Goal: Check status

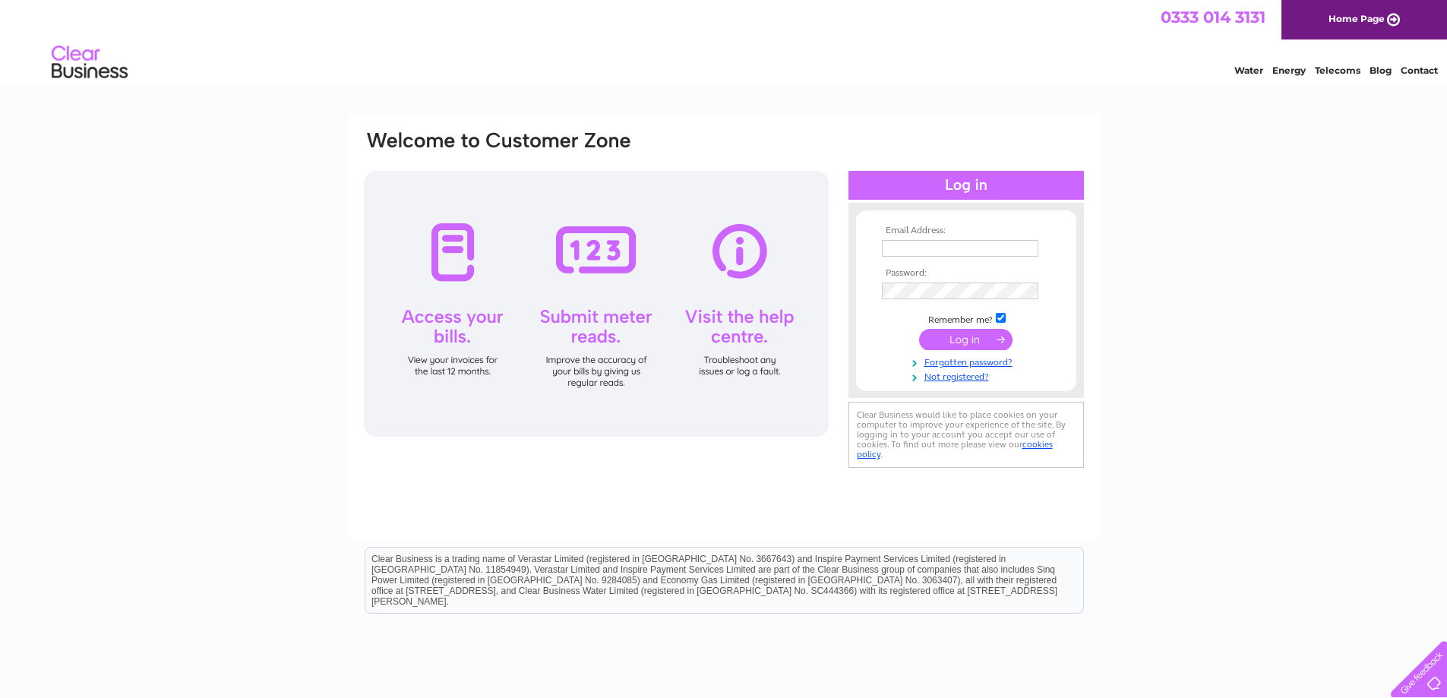
type input "nisabellshill@hotmail.com"
click at [994, 340] on input "submit" at bounding box center [965, 339] width 93 height 21
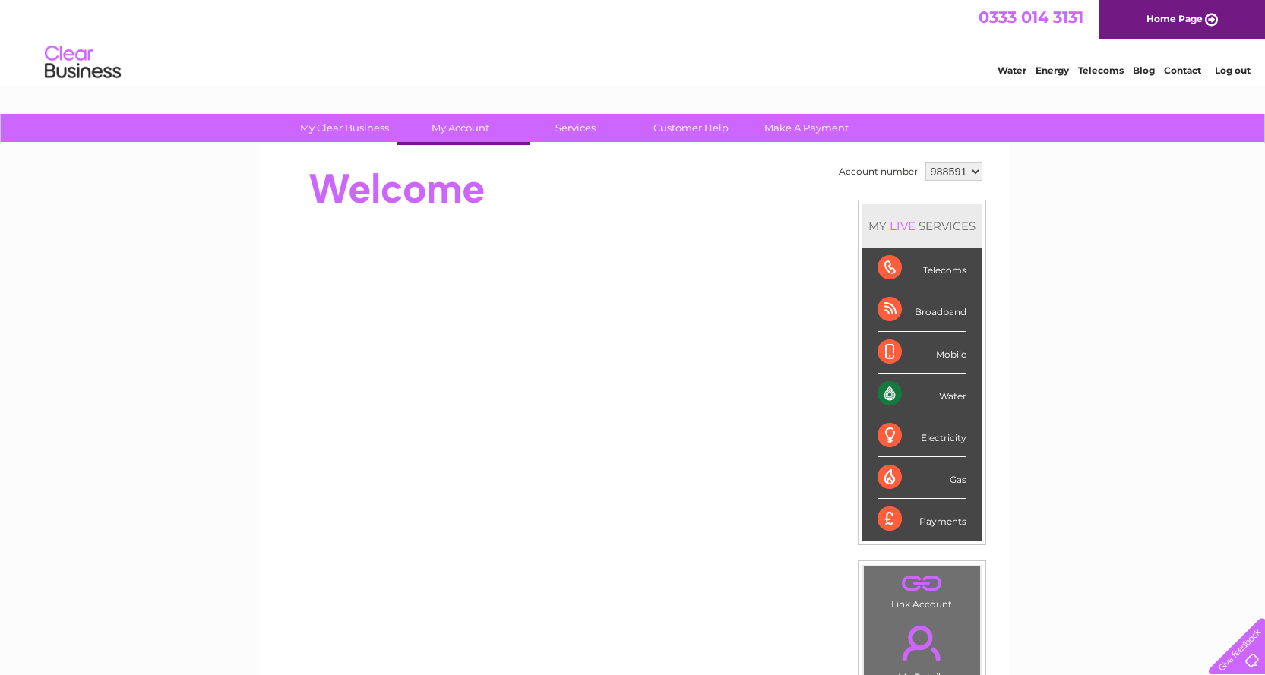
click at [495, 147] on link "Bills and Payments" at bounding box center [465, 159] width 125 height 30
click at [476, 158] on link "Bills and Payments" at bounding box center [465, 159] width 125 height 30
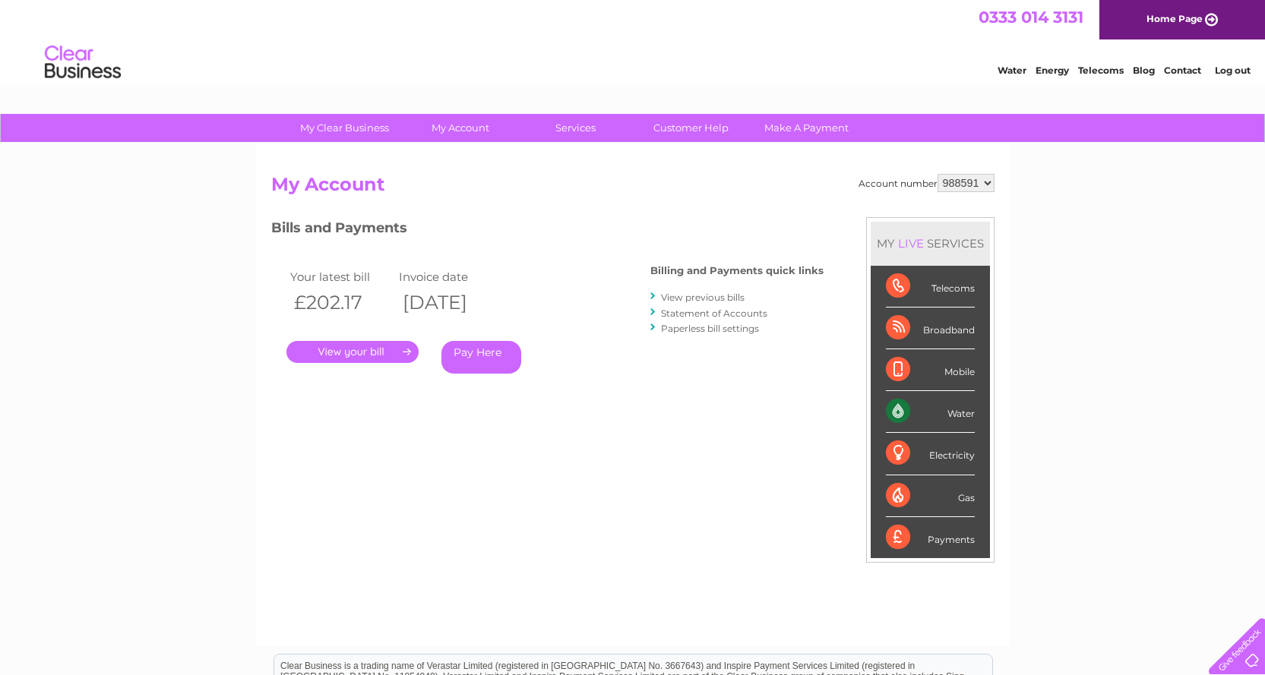
click at [368, 363] on link "." at bounding box center [352, 352] width 132 height 22
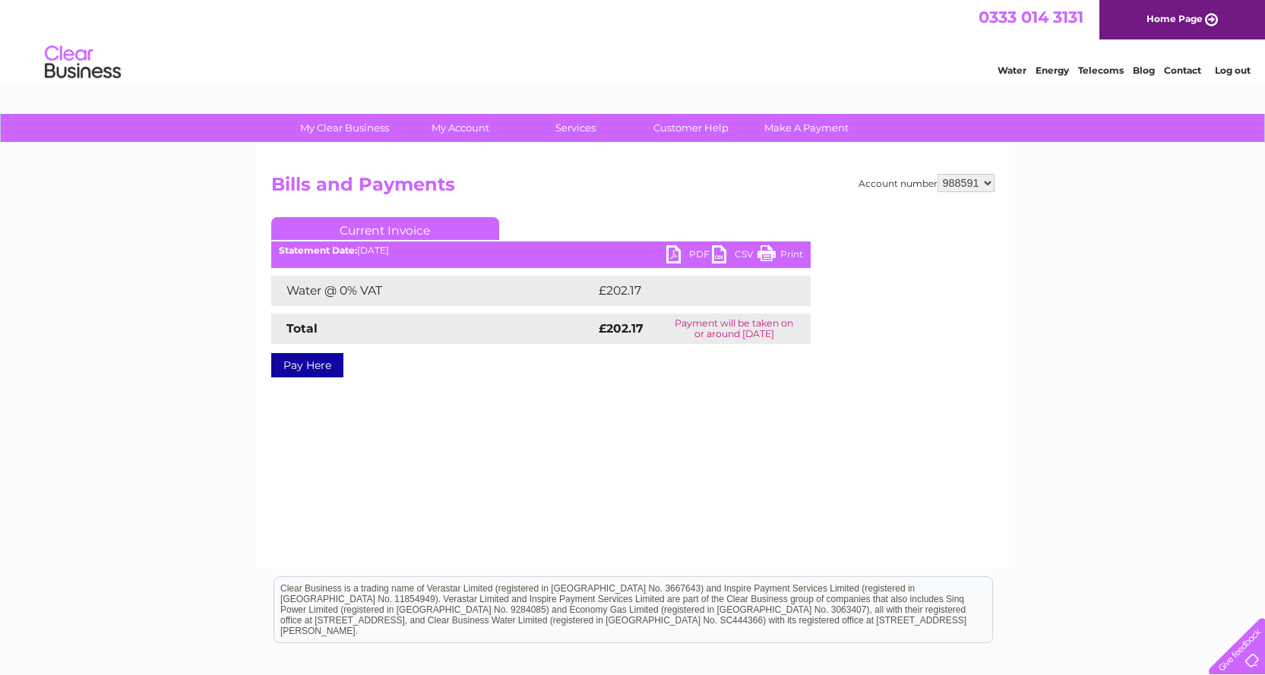
click at [672, 257] on link "PDF" at bounding box center [689, 256] width 46 height 22
